Goal: Find specific page/section: Find specific page/section

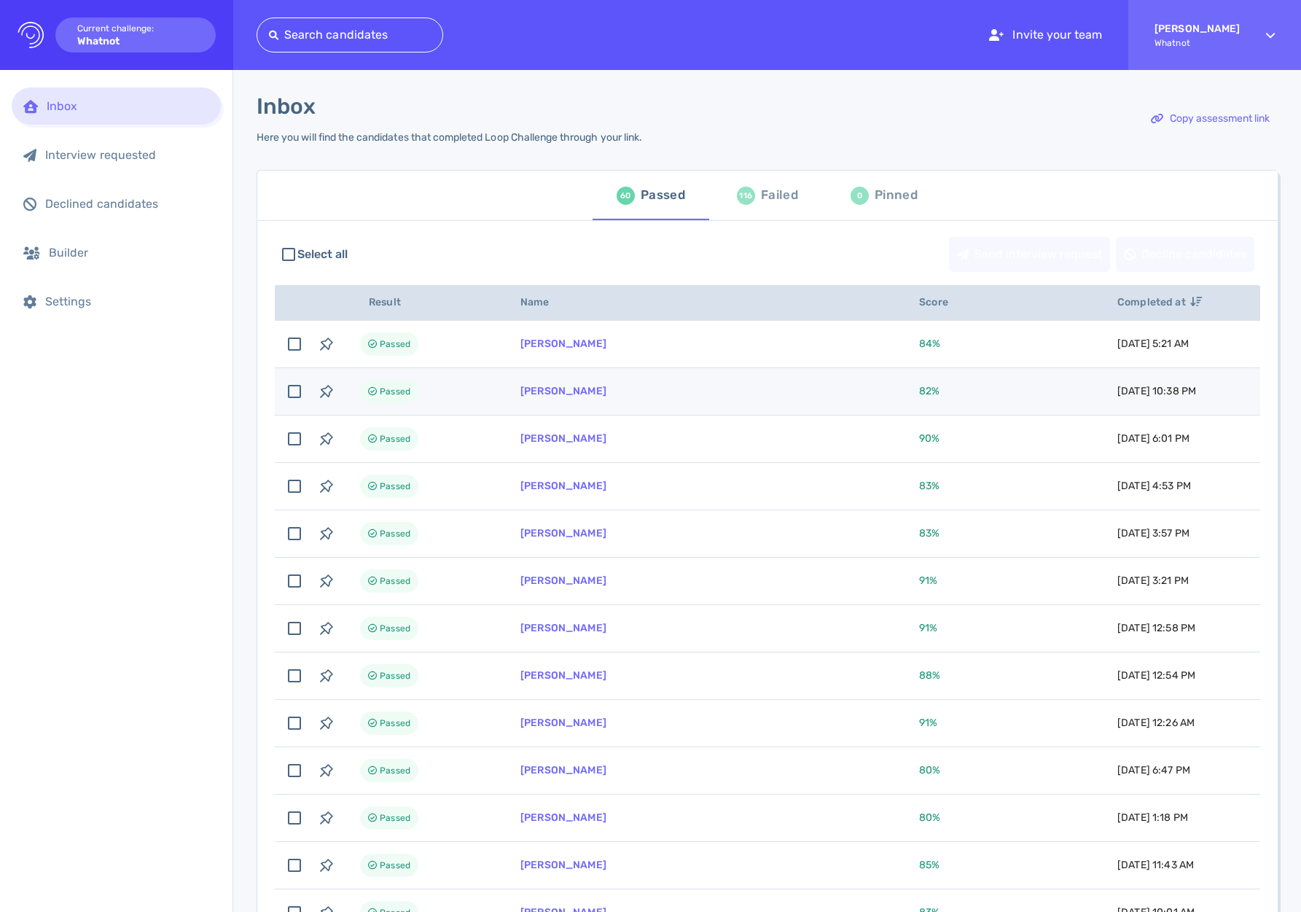
click at [681, 405] on td "[PERSON_NAME]" at bounding box center [702, 391] width 399 height 47
click at [579, 398] on td "[PERSON_NAME]" at bounding box center [702, 391] width 399 height 47
checkbox input "false"
click at [578, 391] on link "[PERSON_NAME]" at bounding box center [563, 391] width 86 height 12
